Goal: Find specific page/section: Find specific page/section

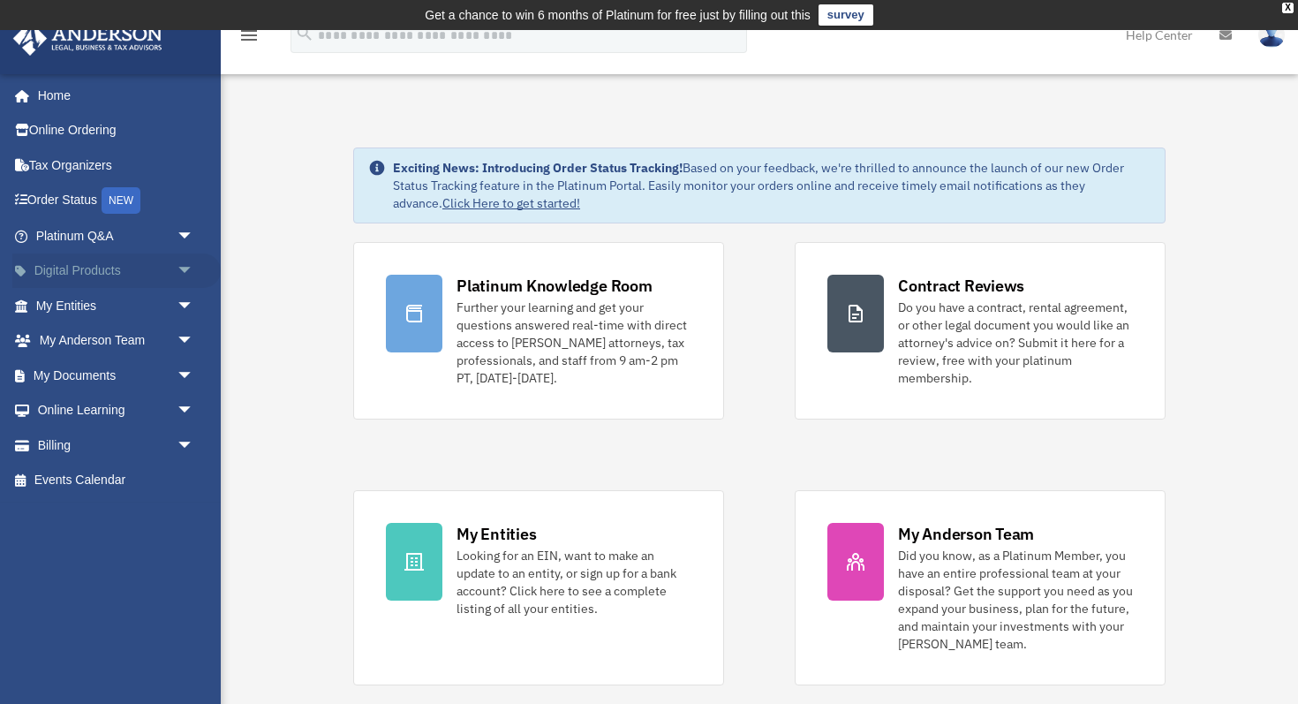
click at [180, 269] on span "arrow_drop_down" at bounding box center [194, 271] width 35 height 36
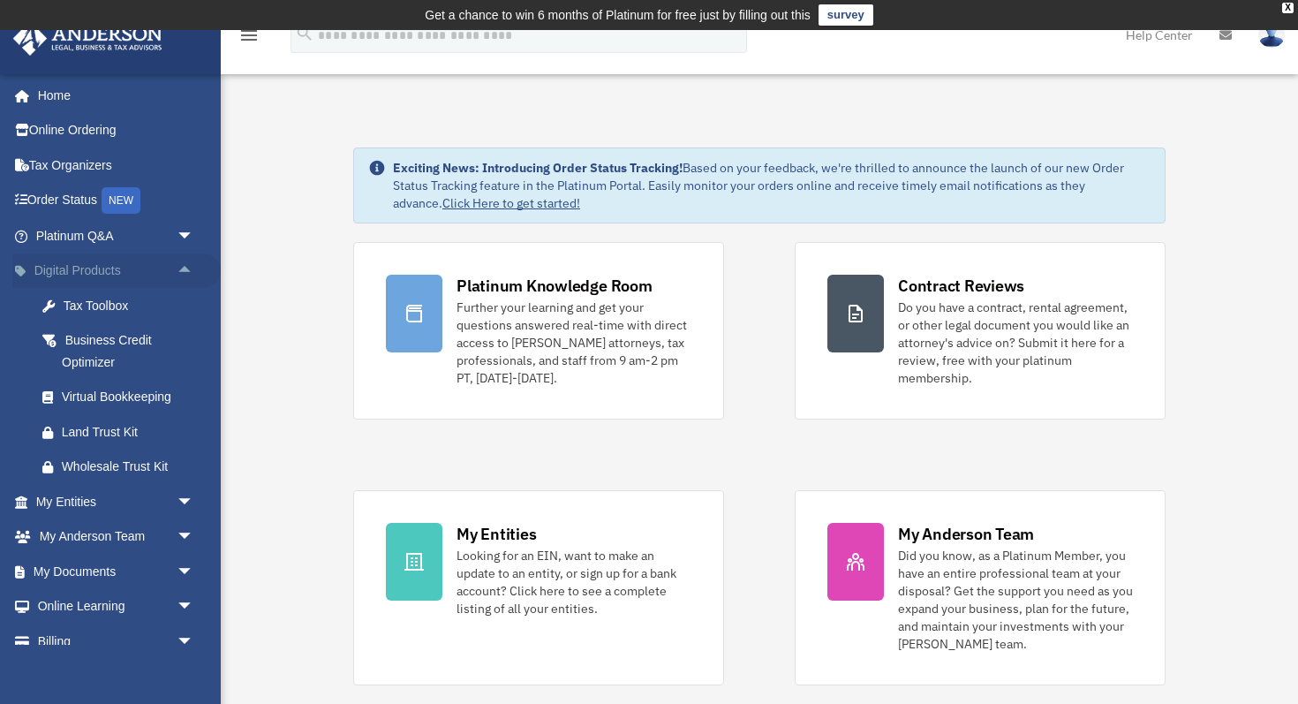
click at [180, 269] on span "arrow_drop_up" at bounding box center [194, 271] width 35 height 36
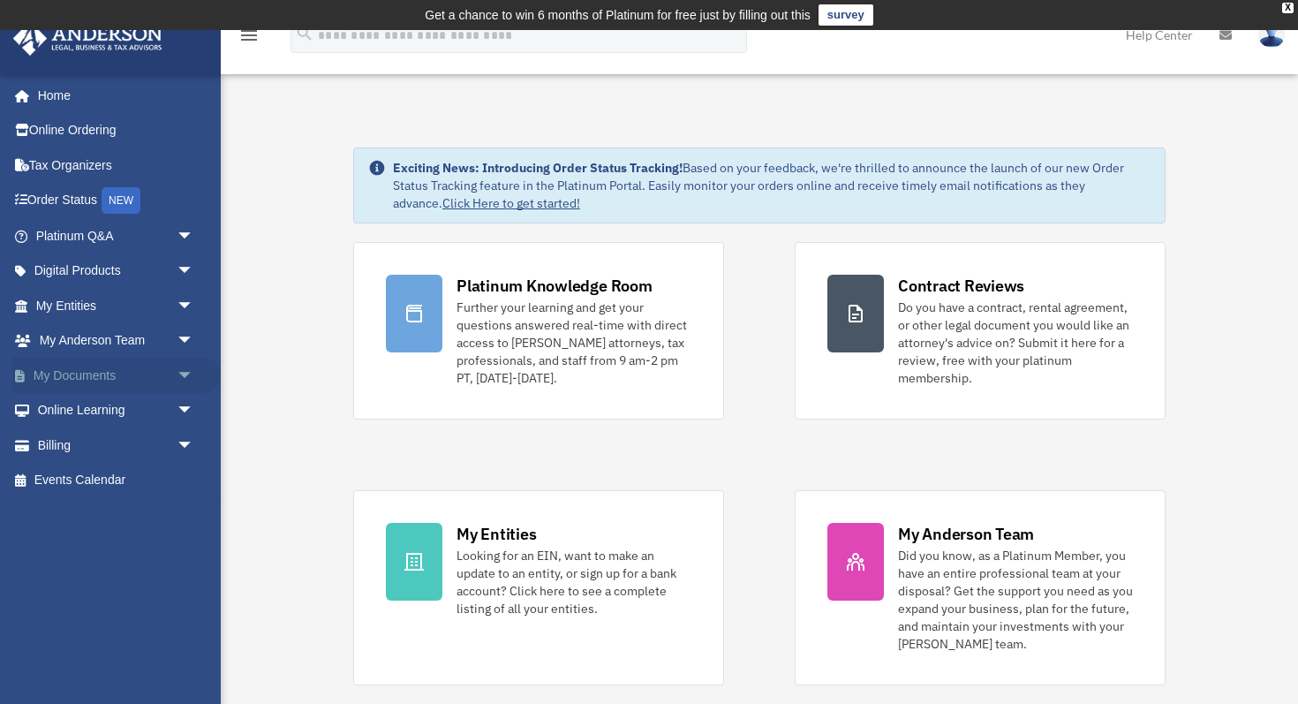
click at [185, 365] on span "arrow_drop_down" at bounding box center [194, 375] width 35 height 36
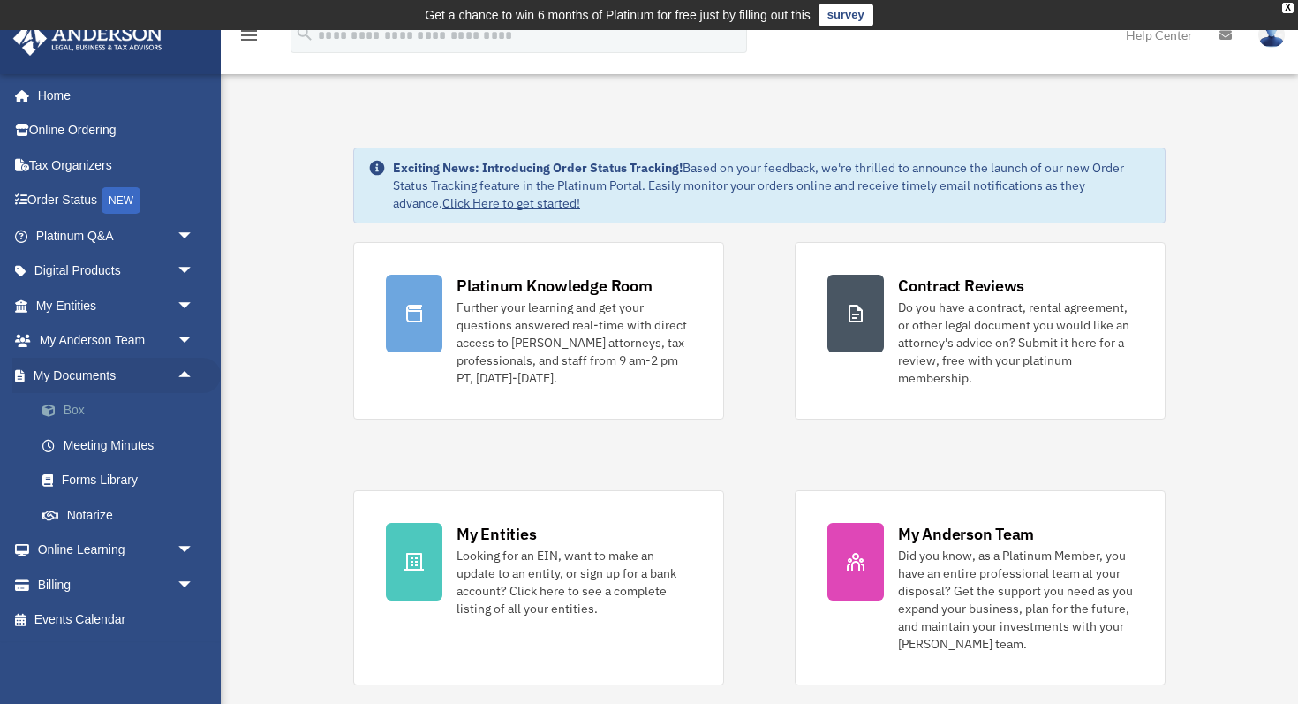
click at [80, 418] on link "Box" at bounding box center [123, 410] width 196 height 35
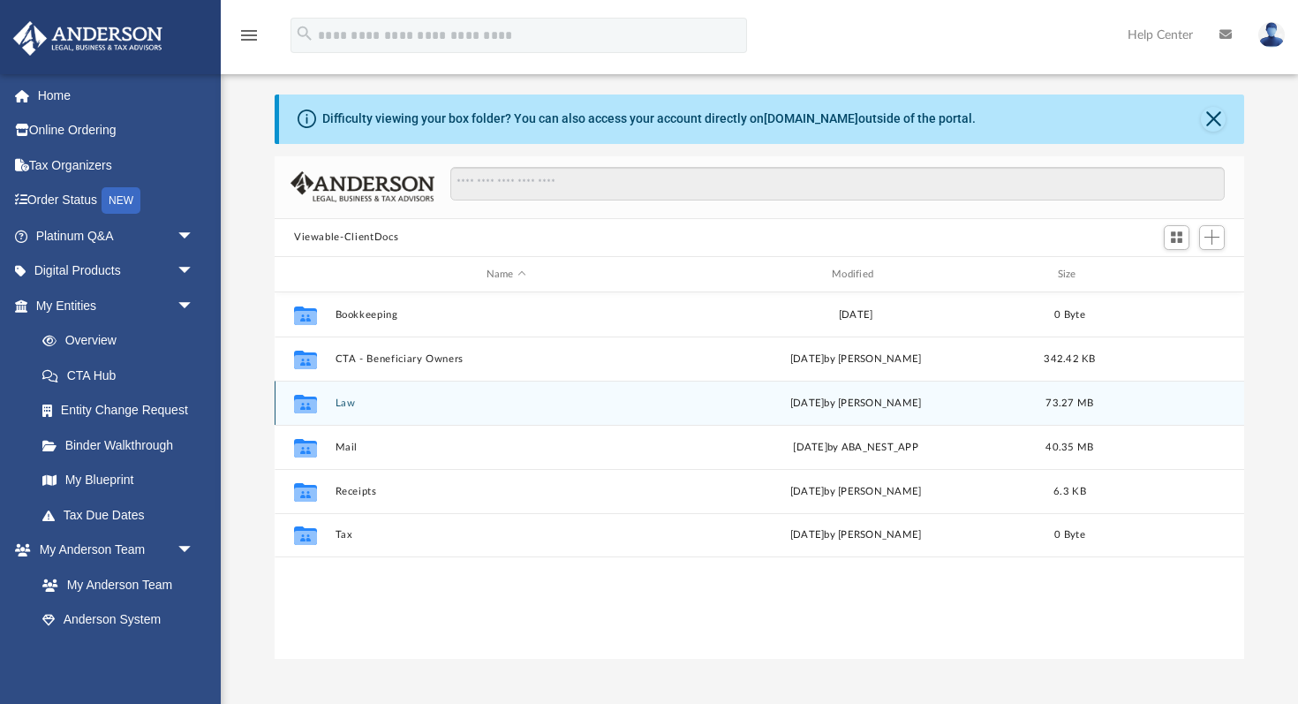
scroll to position [44, 0]
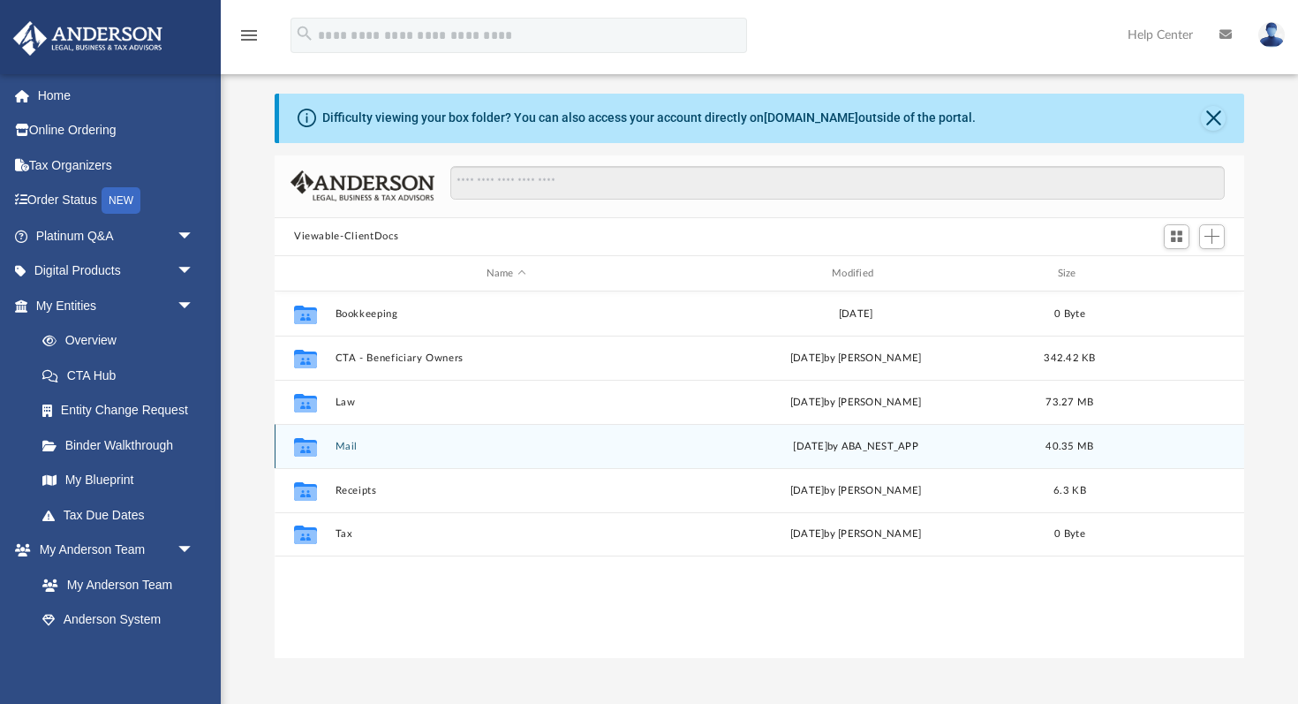
click at [345, 447] on button "Mail" at bounding box center [506, 445] width 342 height 11
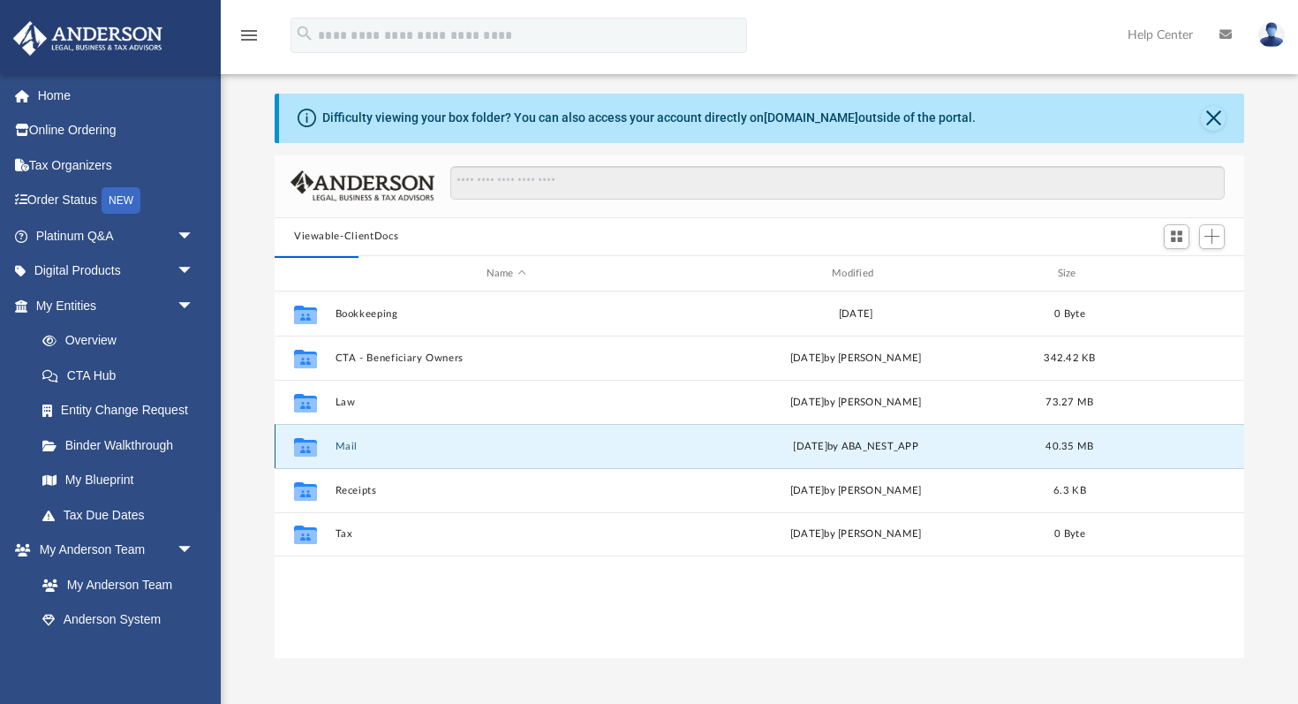
click at [342, 447] on button "Mail" at bounding box center [506, 445] width 342 height 11
click at [349, 445] on button "Mail" at bounding box center [506, 445] width 342 height 11
click at [403, 446] on button "Mail" at bounding box center [506, 445] width 342 height 11
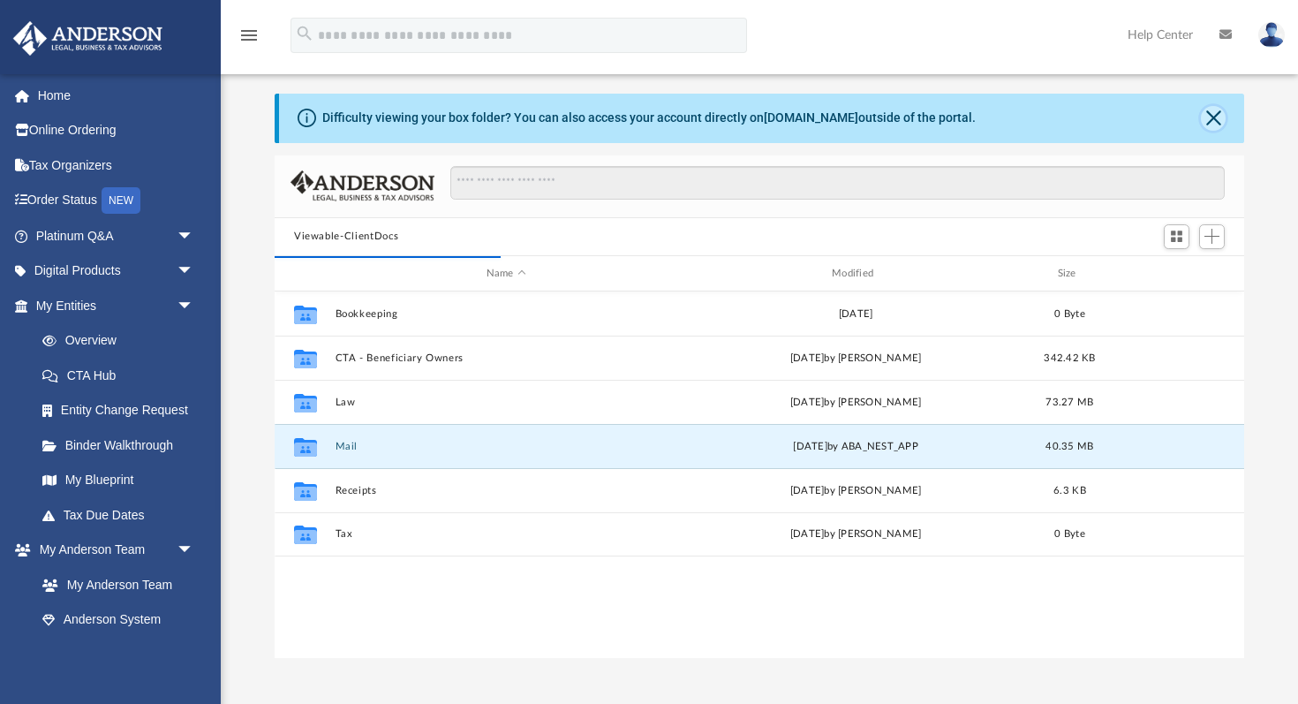
click at [1210, 114] on button "Close" at bounding box center [1212, 118] width 25 height 25
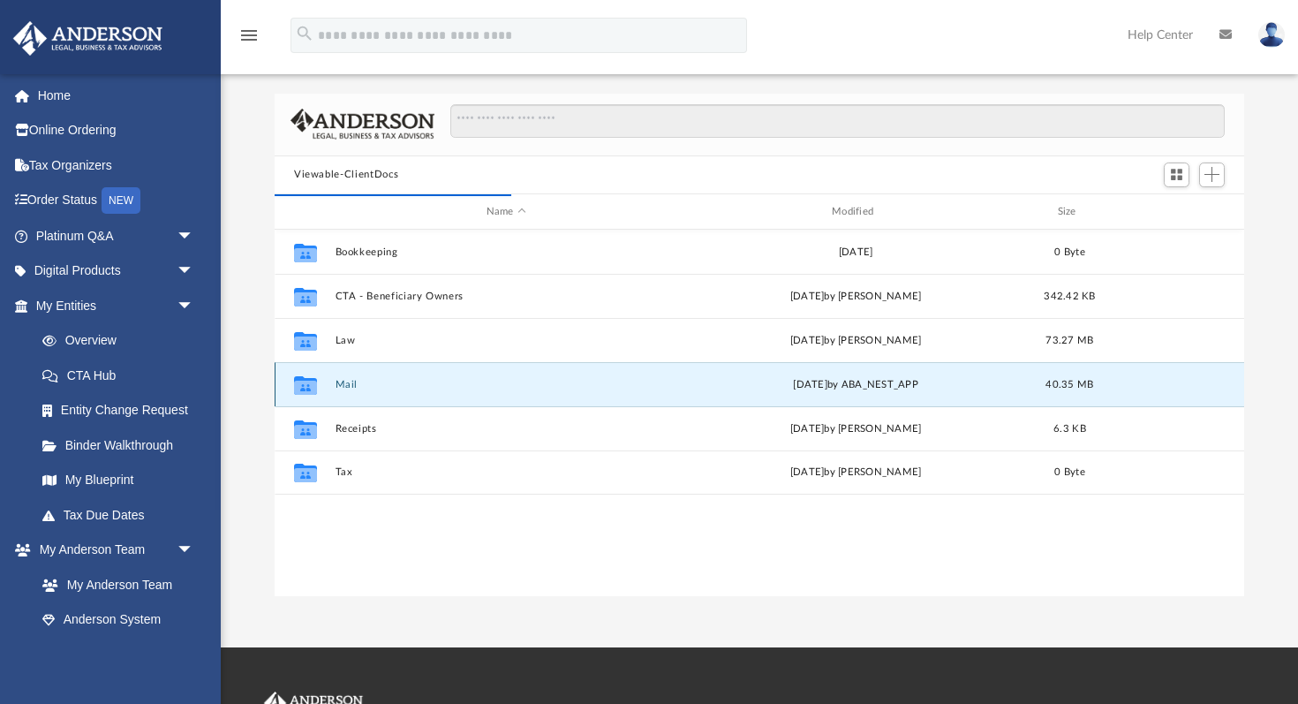
click at [565, 388] on button "Mail" at bounding box center [506, 384] width 342 height 11
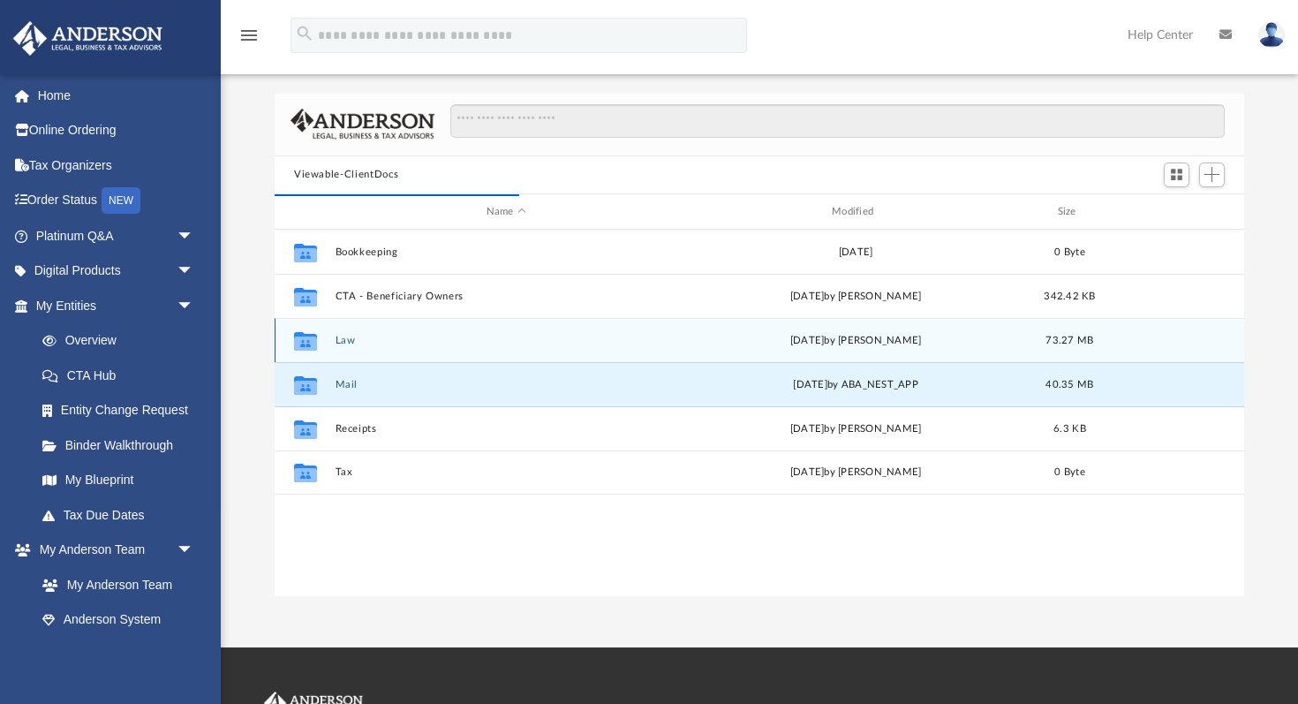
click at [403, 335] on button "Law" at bounding box center [506, 340] width 342 height 11
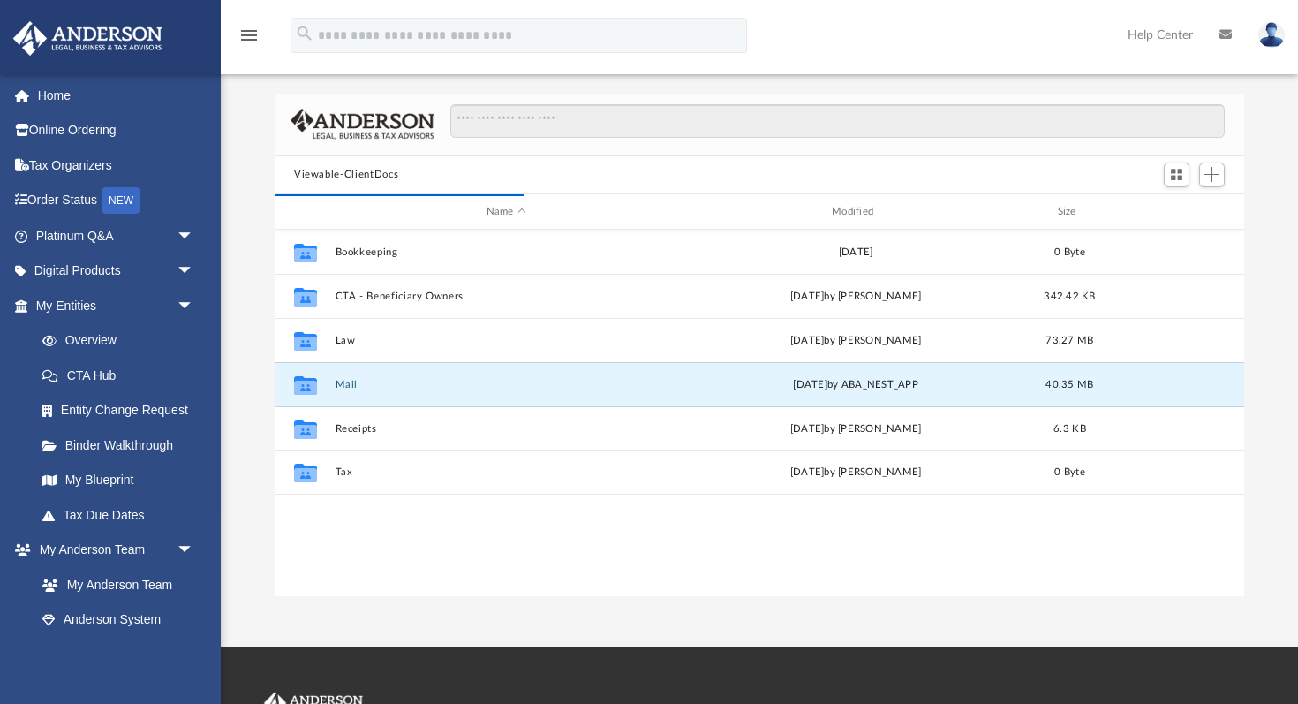
click at [342, 382] on button "Mail" at bounding box center [506, 384] width 342 height 11
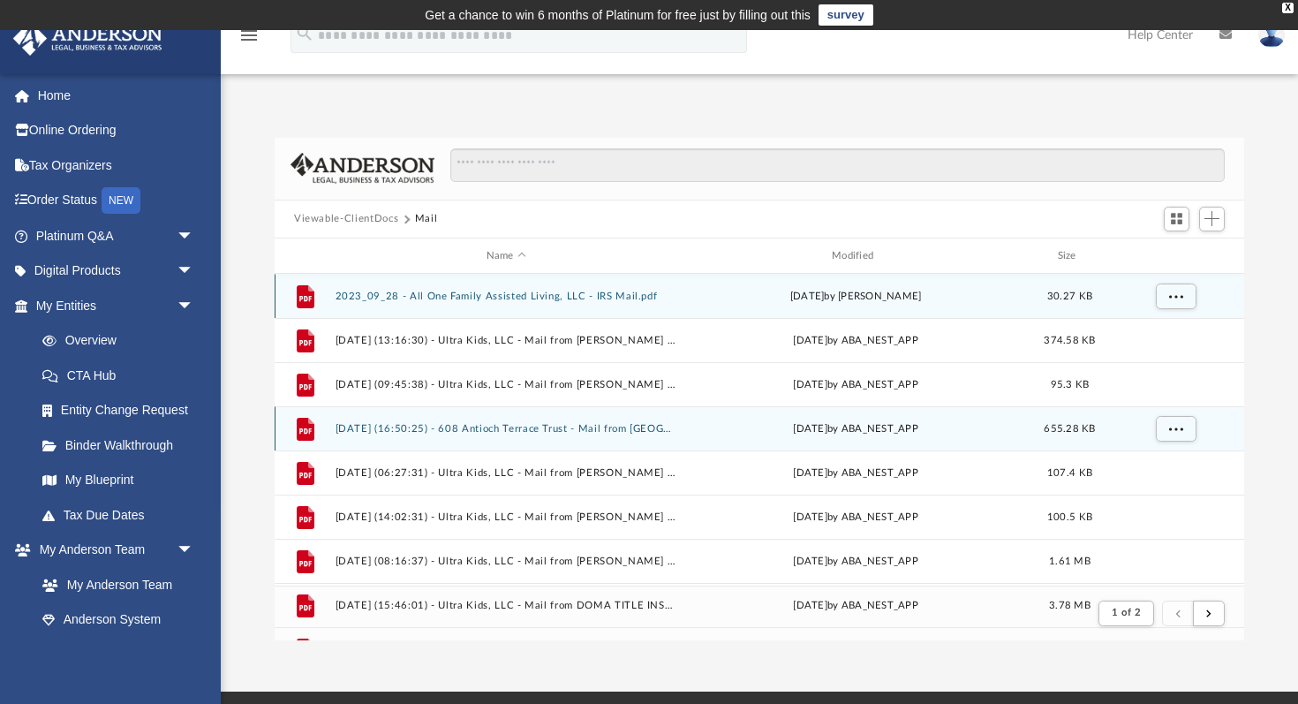
scroll to position [1, 1]
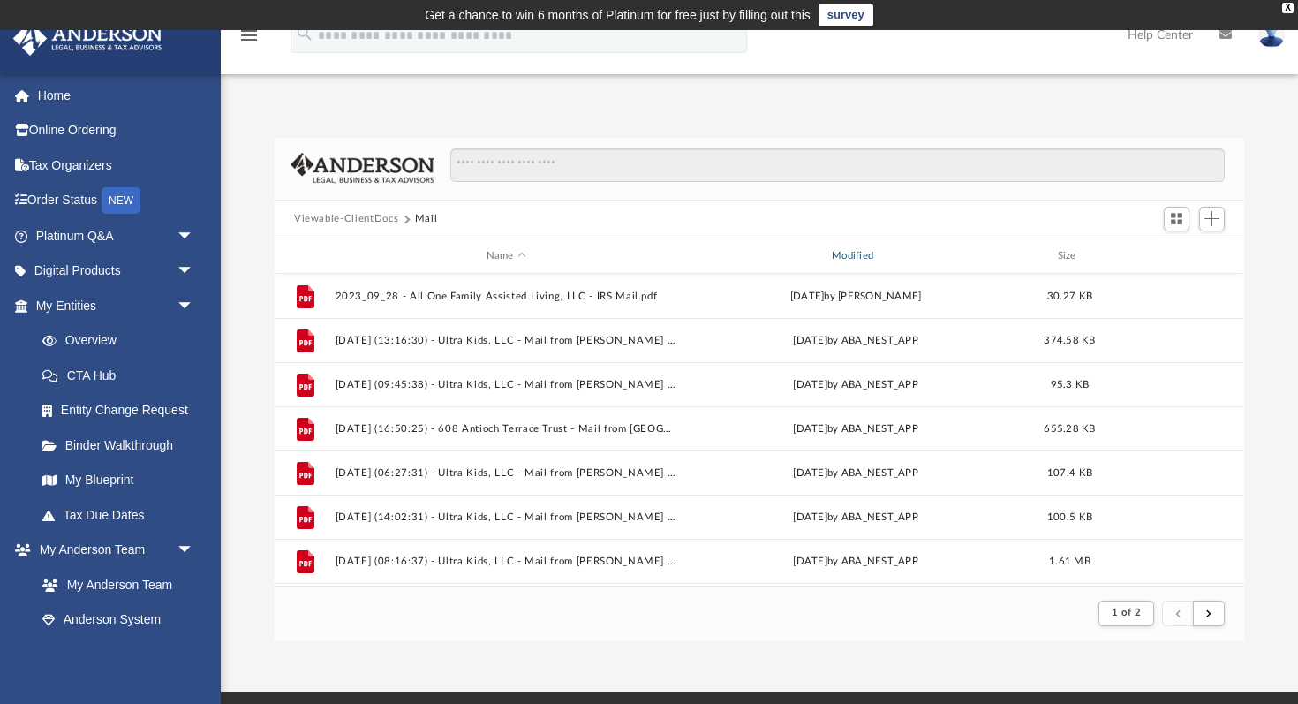
click at [870, 250] on div "Modified" at bounding box center [855, 256] width 342 height 16
